Goal: Information Seeking & Learning: Learn about a topic

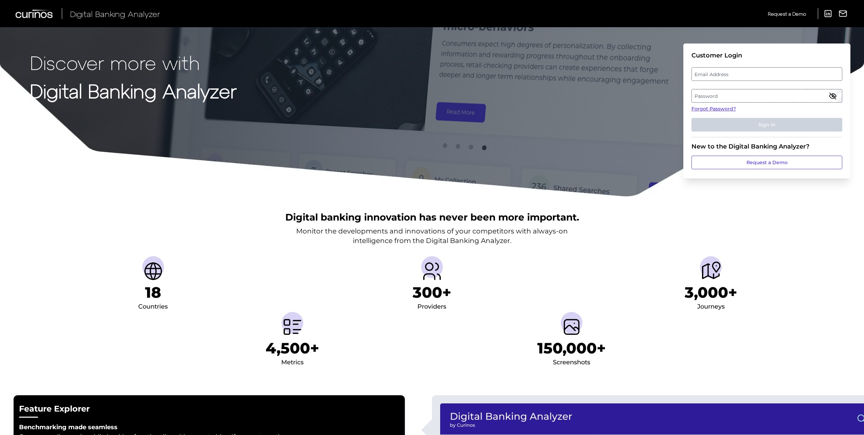
click at [771, 70] on label "Email Address" at bounding box center [767, 74] width 150 height 12
click at [771, 70] on input "email" at bounding box center [766, 74] width 151 height 14
type input "[EMAIL_ADDRESS][DOMAIN_NAME]"
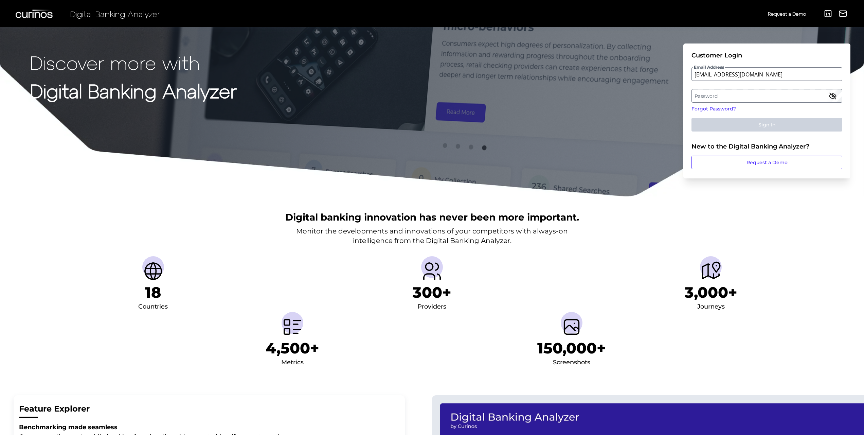
click at [734, 94] on label "Password" at bounding box center [767, 96] width 150 height 12
click at [691, 118] on button "Sign In" at bounding box center [766, 125] width 151 height 14
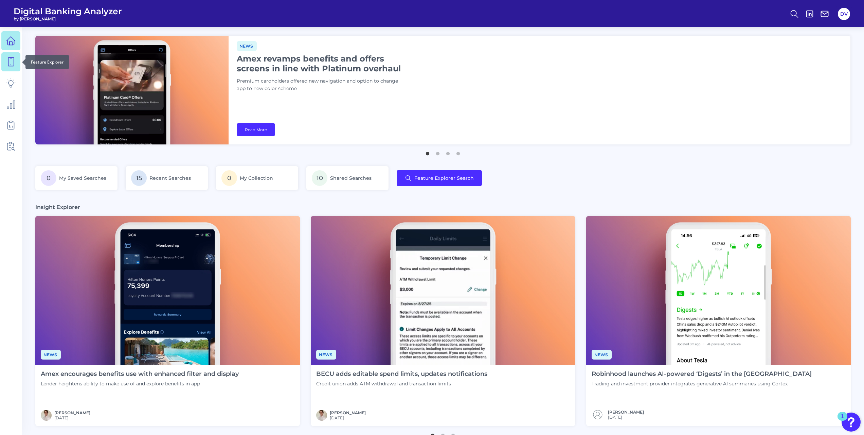
click at [6, 65] on icon at bounding box center [11, 62] width 10 height 10
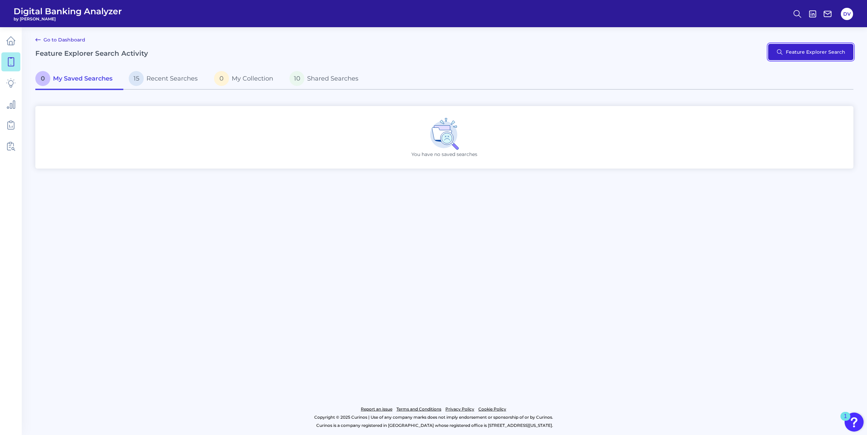
click at [786, 52] on button "Feature Explorer Search" at bounding box center [810, 52] width 85 height 16
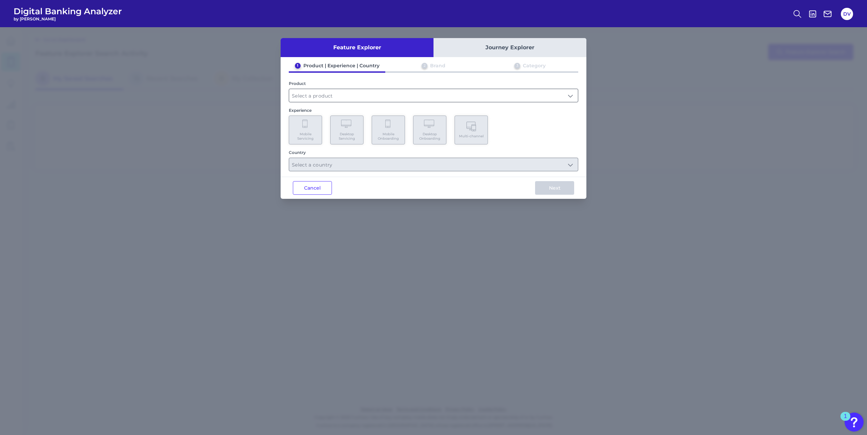
click at [333, 93] on input "text" at bounding box center [433, 95] width 289 height 13
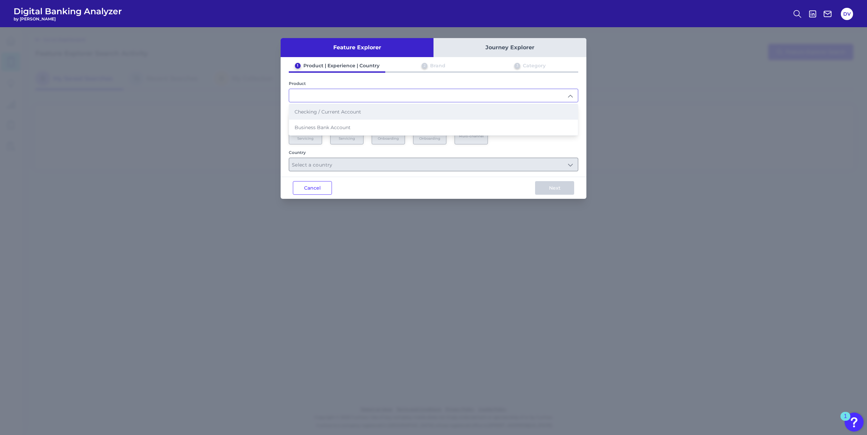
click at [336, 111] on span "Checking / Current Account" at bounding box center [327, 112] width 67 height 6
type input "Checking / Current Account"
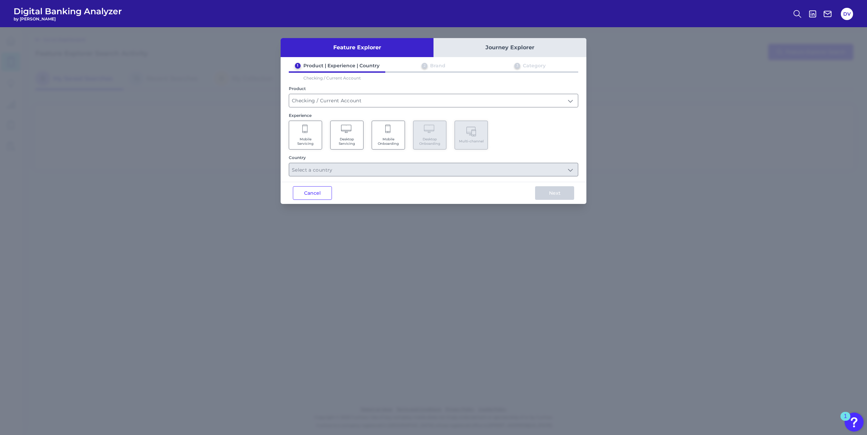
click at [343, 136] on Servicing "Desktop Servicing" at bounding box center [346, 135] width 33 height 29
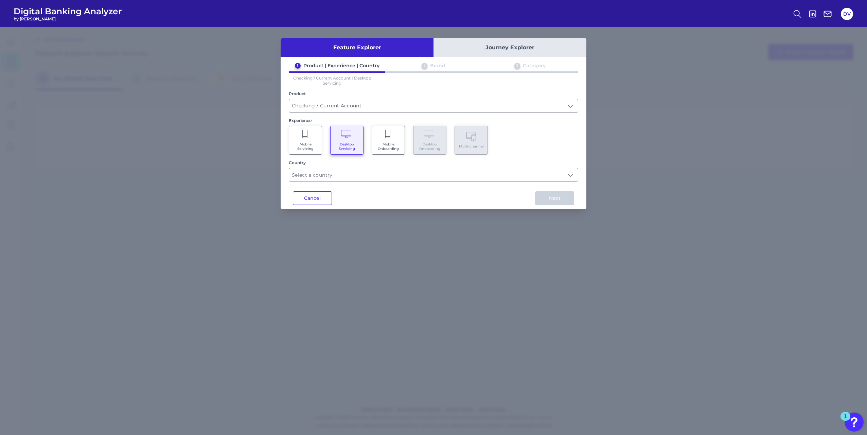
click at [291, 133] on Servicing "Mobile Servicing" at bounding box center [305, 140] width 33 height 29
click at [335, 174] on input "text" at bounding box center [433, 174] width 289 height 13
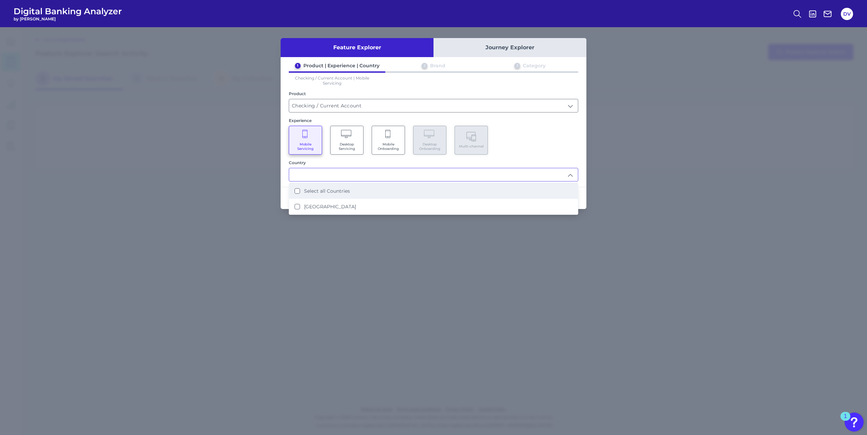
click at [325, 184] on li "Select all Countries" at bounding box center [433, 191] width 289 height 16
type input "Select all Countries"
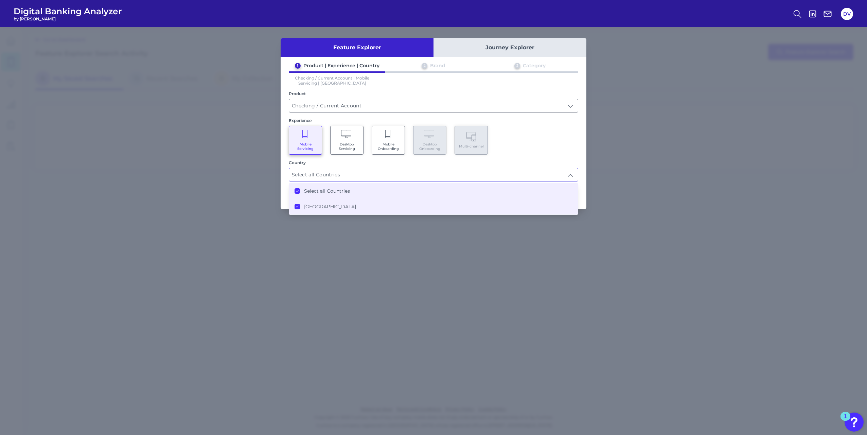
click at [611, 145] on div "Feature Explorer Journey Explorer 1 Product | Experience | Country 2 Brand 3 Ca…" at bounding box center [433, 230] width 867 height 407
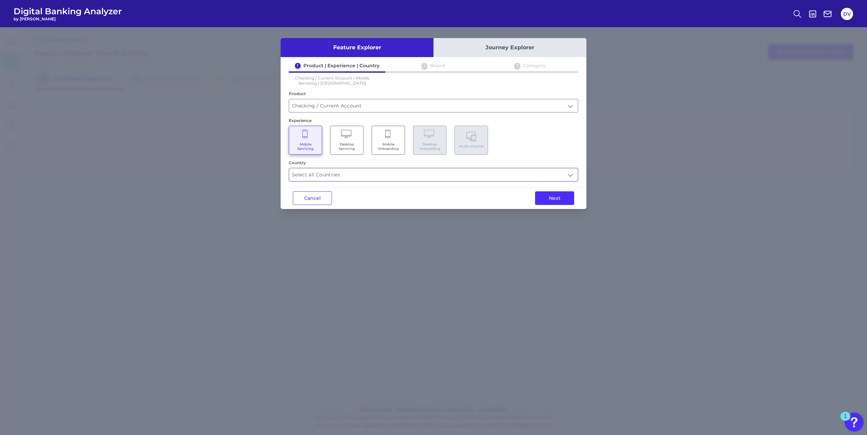
click at [527, 175] on input "Select all Countries" at bounding box center [433, 174] width 289 height 13
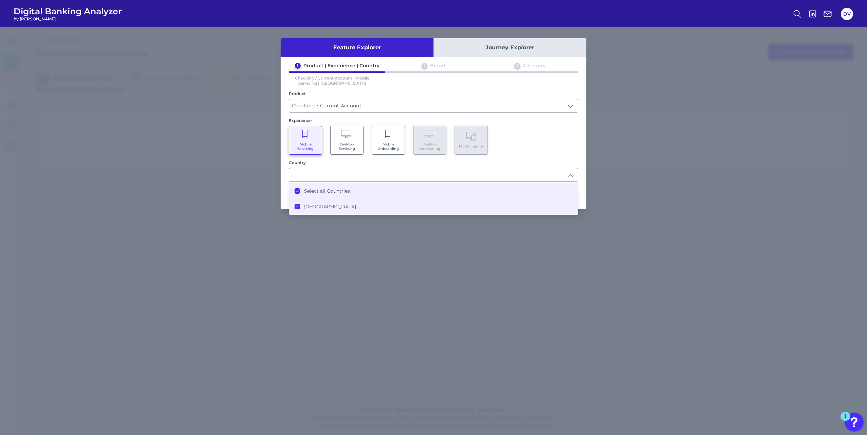
click at [541, 146] on div "Mobile Servicing Desktop Servicing Mobile Onboarding Desktop Onboarding Multi-c…" at bounding box center [433, 140] width 289 height 29
type input "Select all Countries"
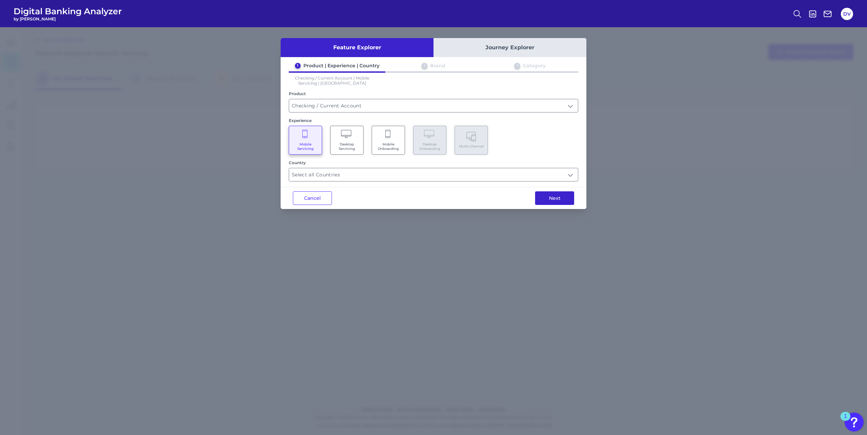
click at [537, 192] on button "Next" at bounding box center [554, 198] width 39 height 14
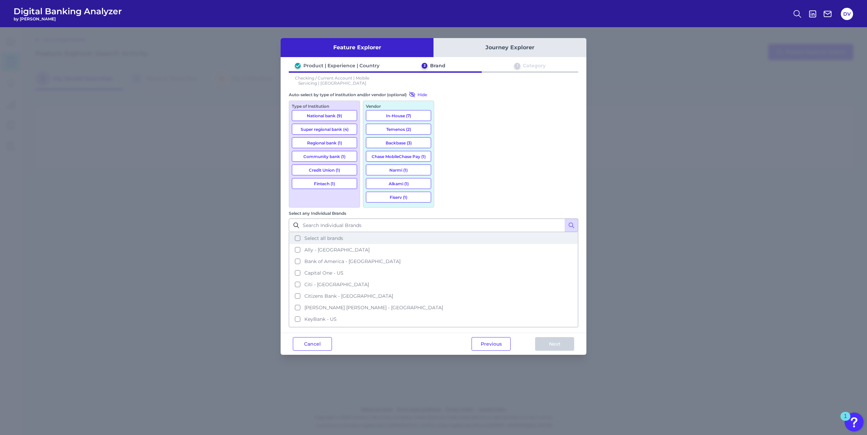
click at [446, 232] on button "Select all brands" at bounding box center [433, 238] width 288 height 12
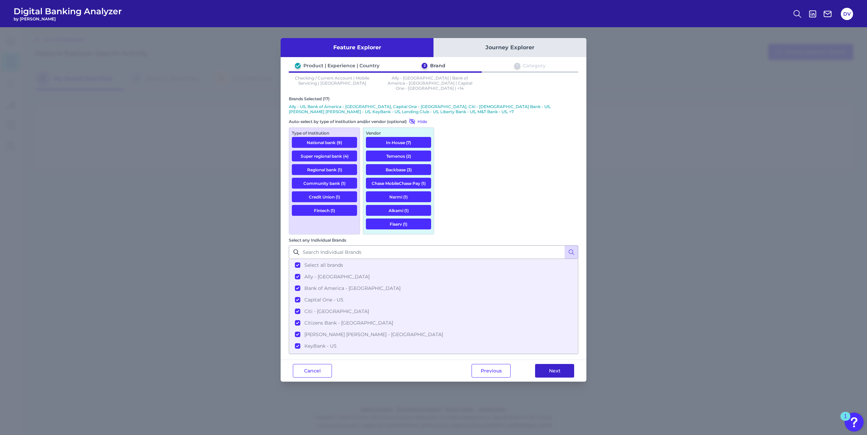
click at [563, 364] on button "Next" at bounding box center [554, 371] width 39 height 14
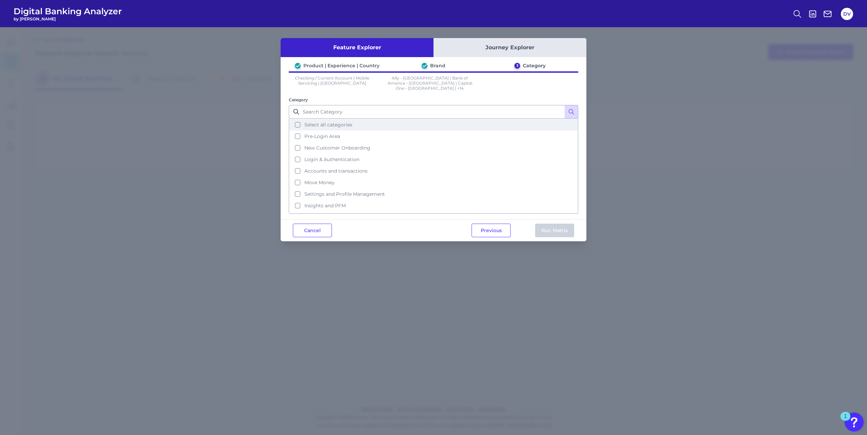
click at [301, 120] on button "Select all categories" at bounding box center [433, 125] width 288 height 12
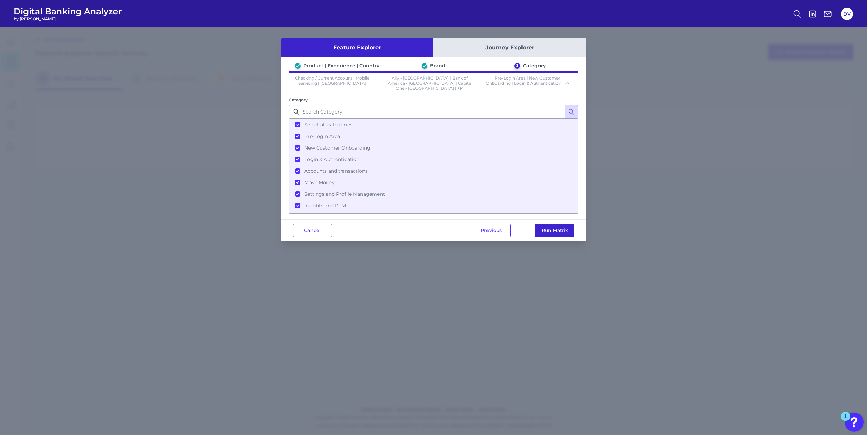
click at [553, 224] on button "Run Matrix" at bounding box center [554, 230] width 39 height 14
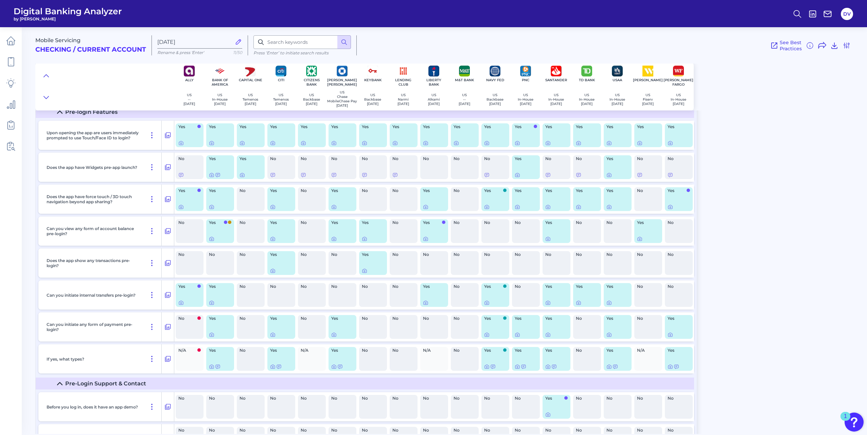
scroll to position [11131, 0]
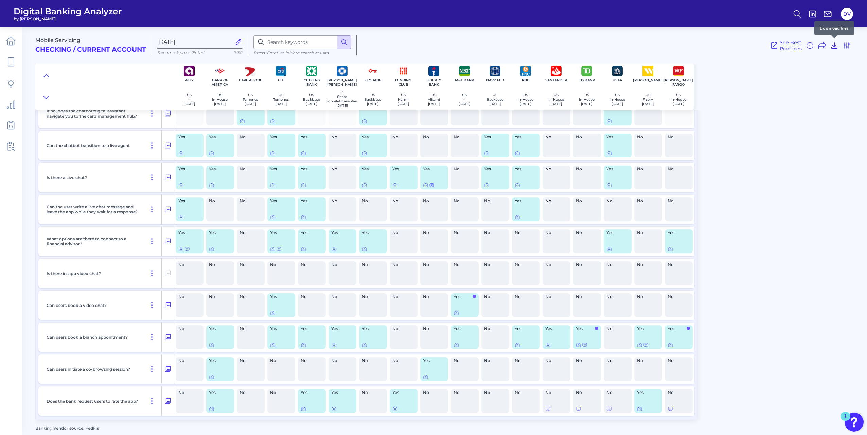
click at [835, 46] on icon at bounding box center [833, 46] width 5 height 6
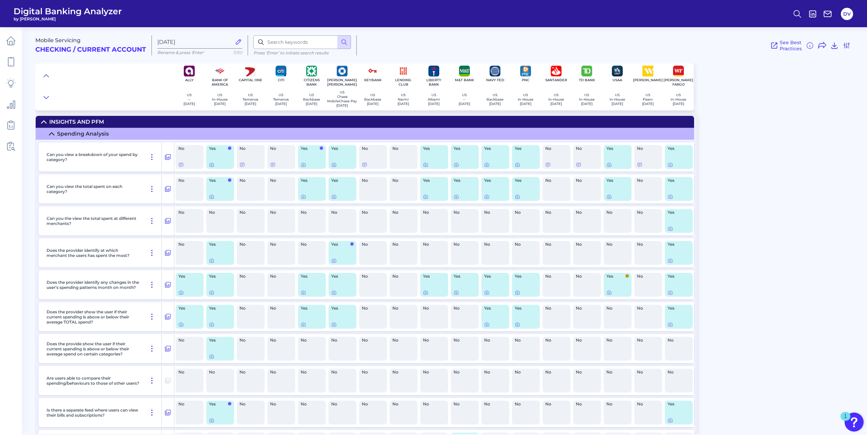
scroll to position [2226, 0]
